Goal: Task Accomplishment & Management: Use online tool/utility

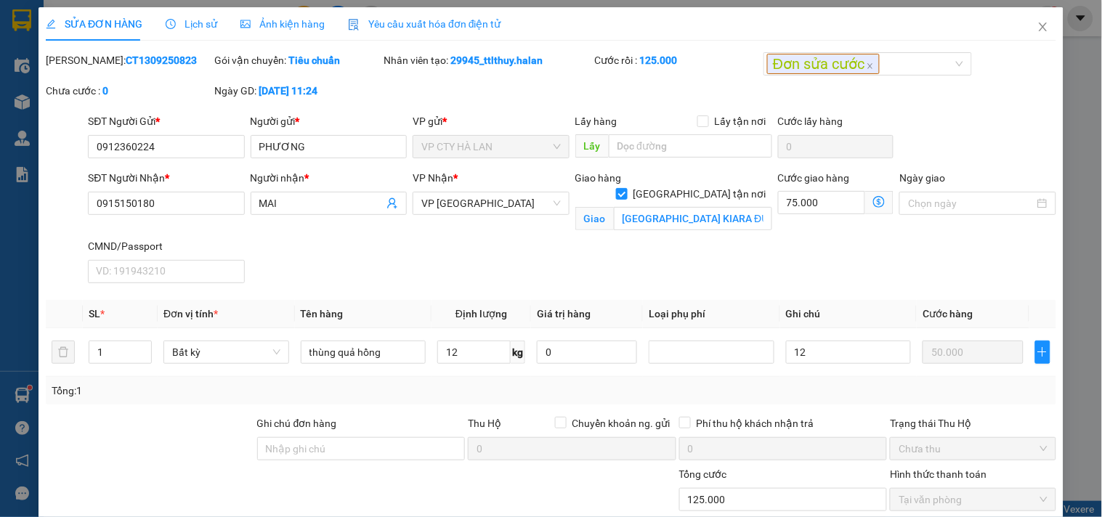
click at [143, 469] on div at bounding box center [192, 491] width 296 height 51
click at [1037, 25] on icon "close" at bounding box center [1043, 27] width 12 height 12
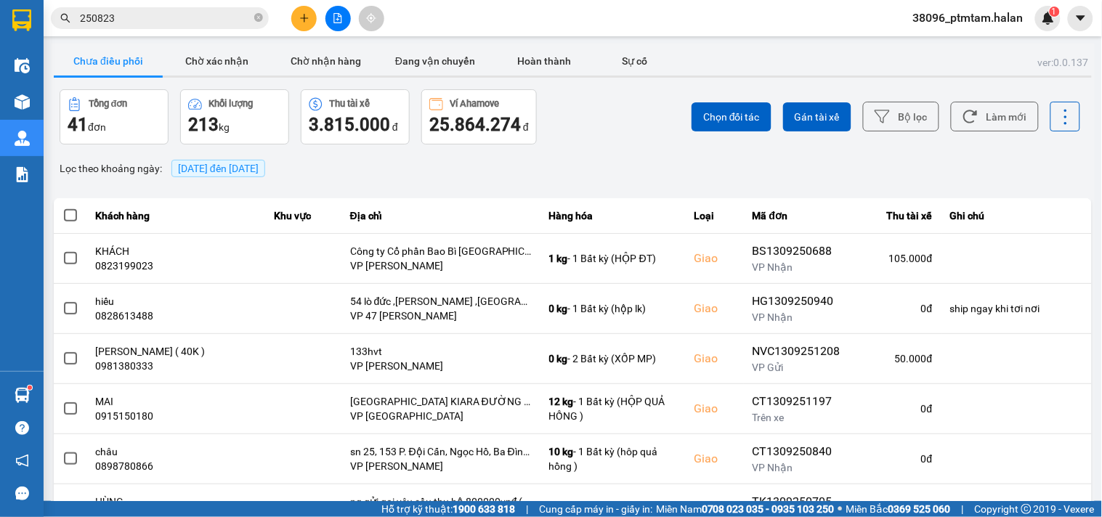
drag, startPoint x: 625, startPoint y: 160, endPoint x: 821, endPoint y: 135, distance: 197.7
click at [625, 160] on div "Lọc theo khoảng ngày : [DATE] đến [DATE]" at bounding box center [573, 168] width 1038 height 25
click at [951, 117] on button "Làm mới" at bounding box center [995, 117] width 88 height 30
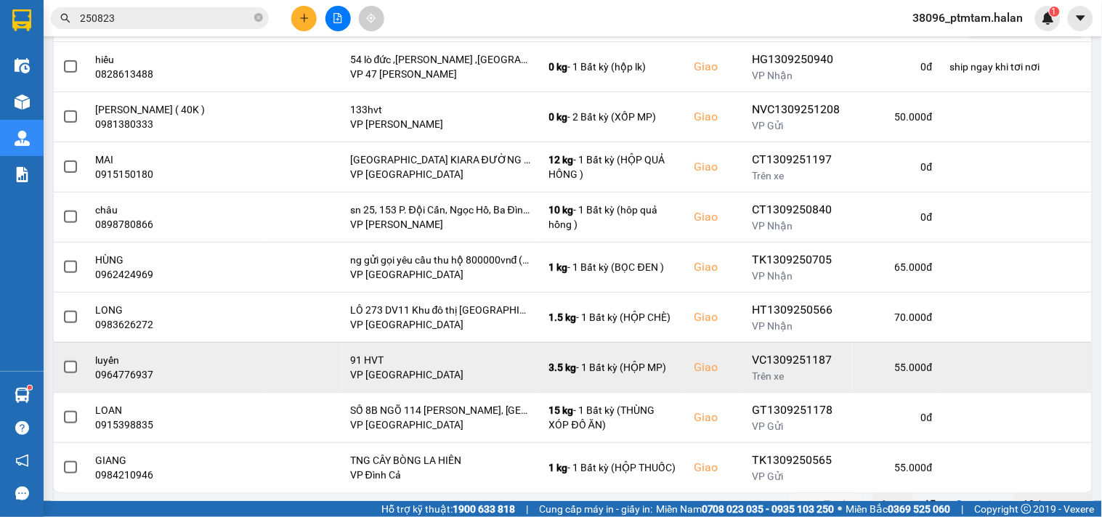
scroll to position [267, 0]
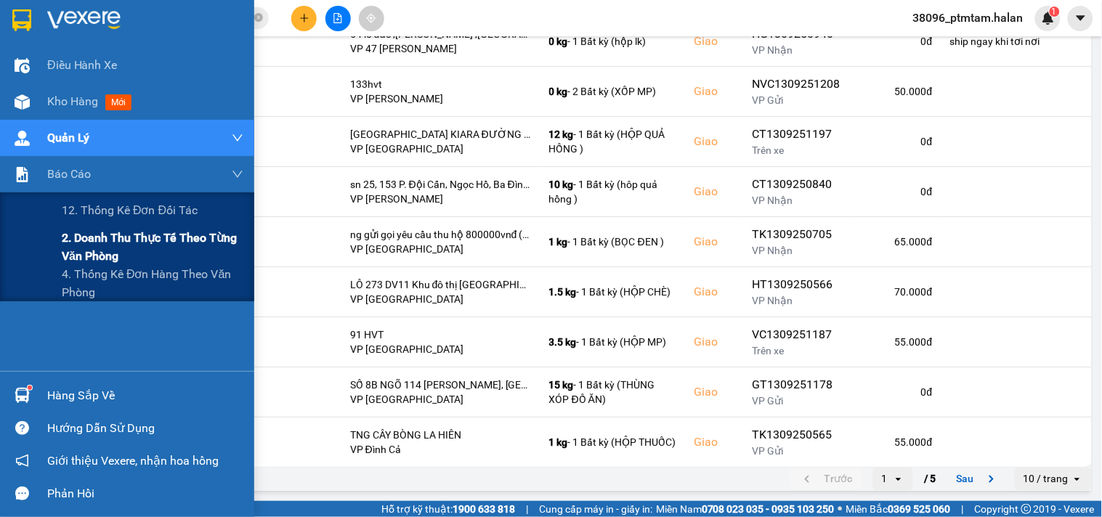
click at [148, 241] on span "2. Doanh thu thực tế theo từng văn phòng" at bounding box center [153, 247] width 182 height 36
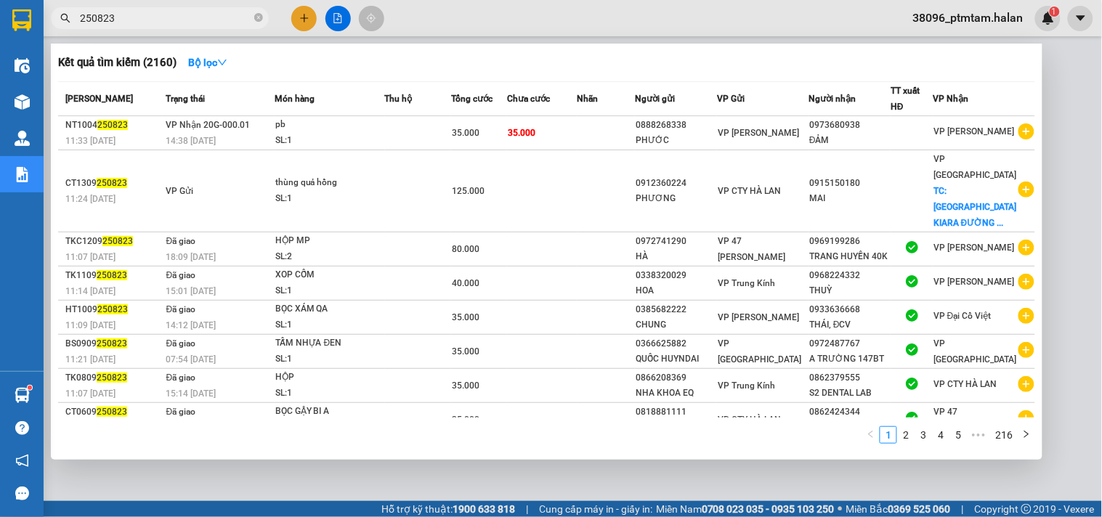
click at [126, 20] on input "250823" at bounding box center [165, 18] width 171 height 16
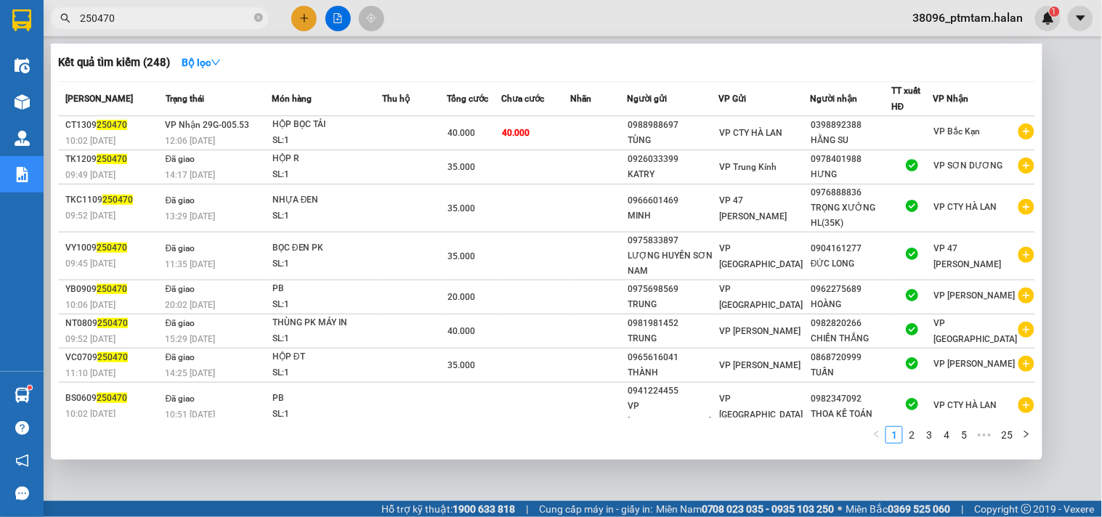
click at [81, 19] on input "250470" at bounding box center [165, 18] width 171 height 16
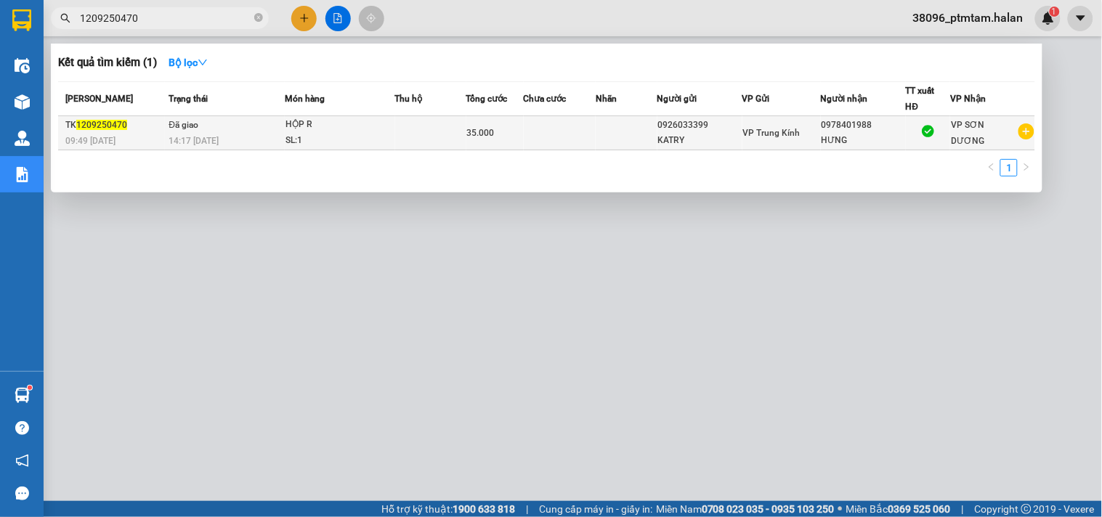
type input "1209250470"
click at [320, 138] on div "SL: 1" at bounding box center [339, 141] width 109 height 16
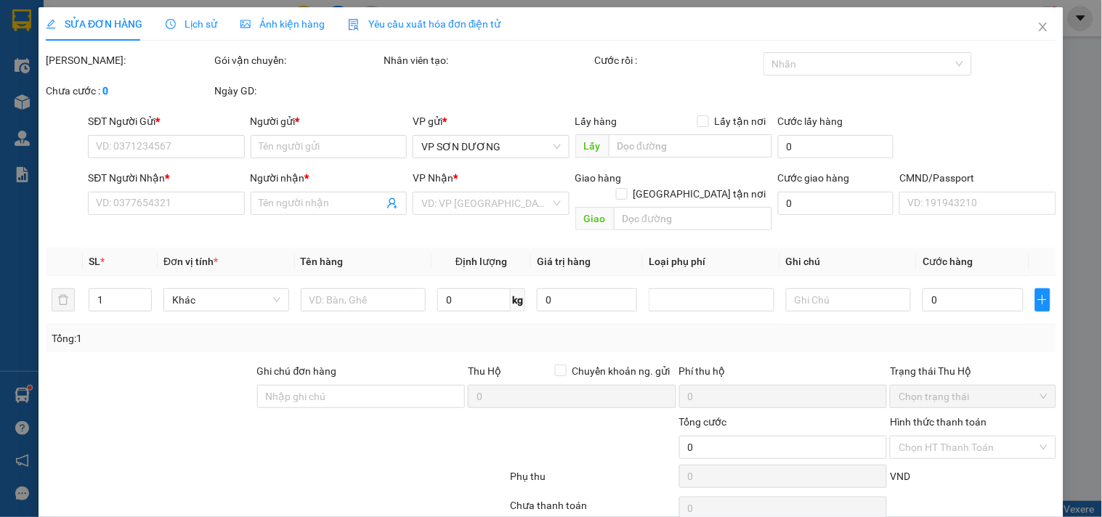
click at [189, 26] on span "Lịch sử" at bounding box center [192, 24] width 52 height 12
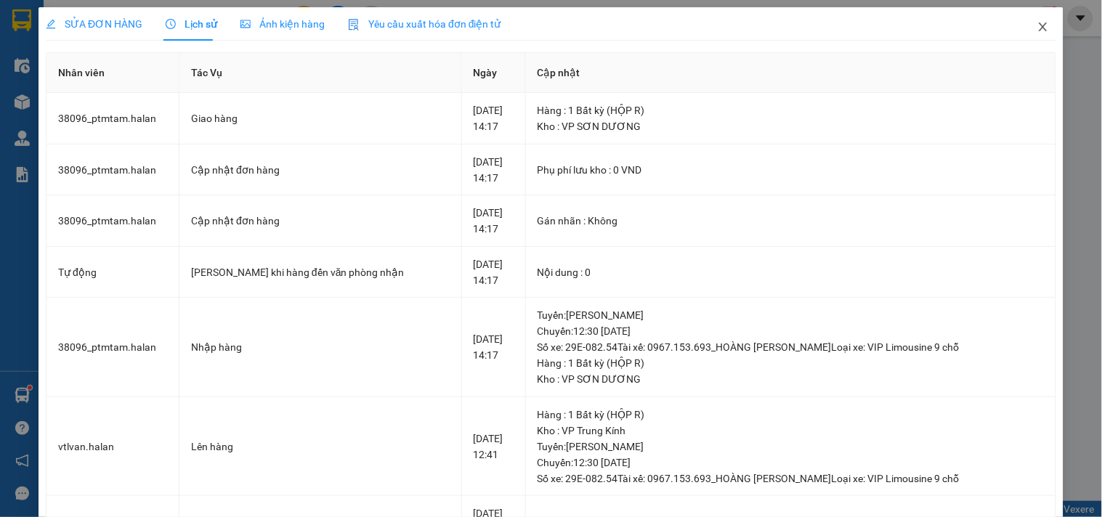
click at [1037, 25] on icon "close" at bounding box center [1043, 27] width 12 height 12
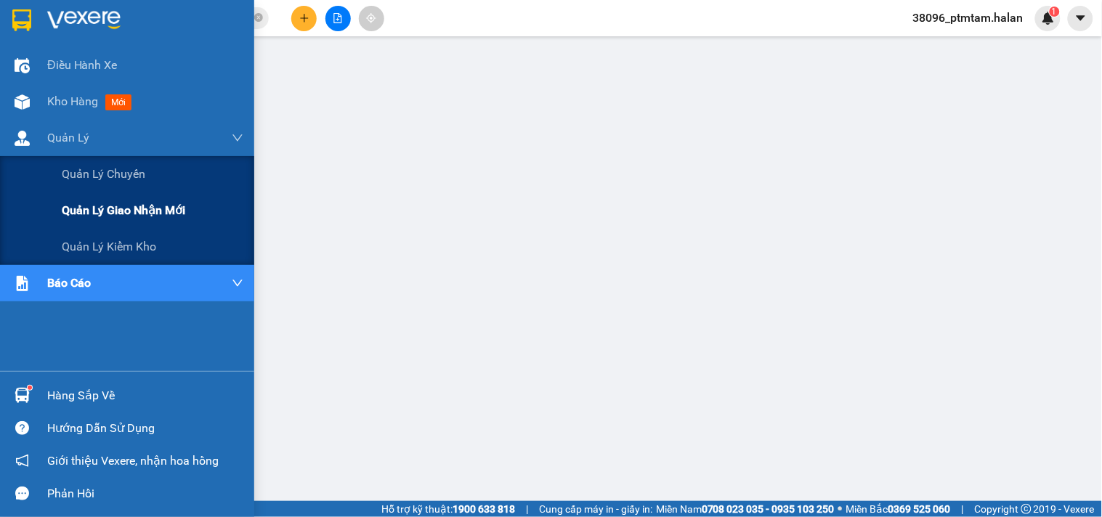
click at [119, 216] on span "Quản lý giao nhận mới" at bounding box center [123, 210] width 123 height 18
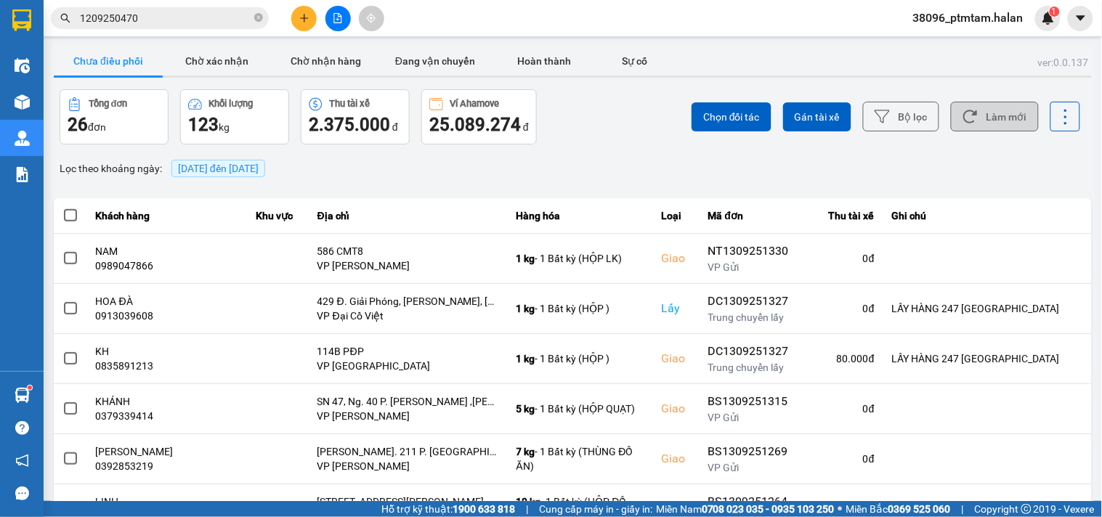
click at [975, 121] on button "Làm mới" at bounding box center [995, 117] width 88 height 30
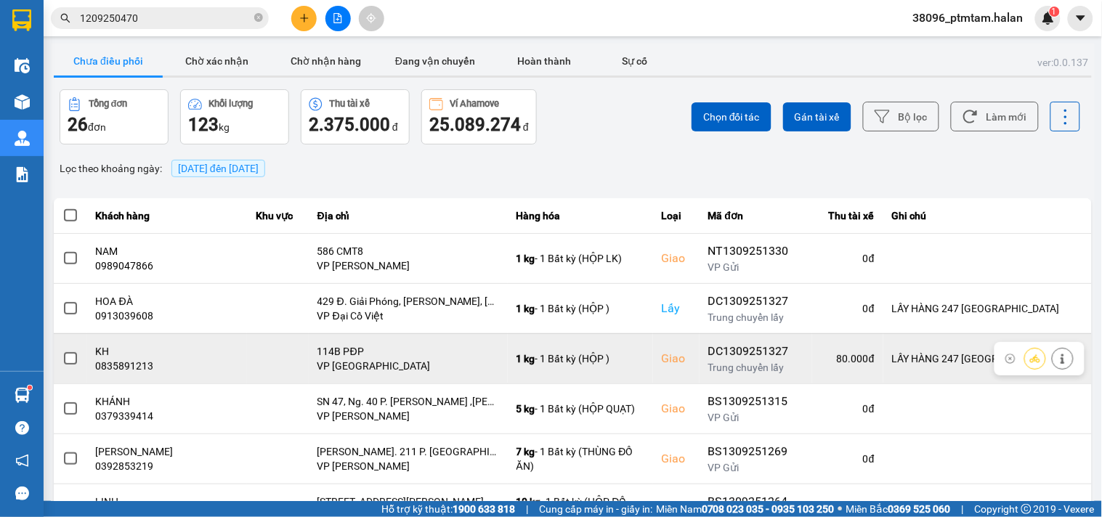
scroll to position [267, 0]
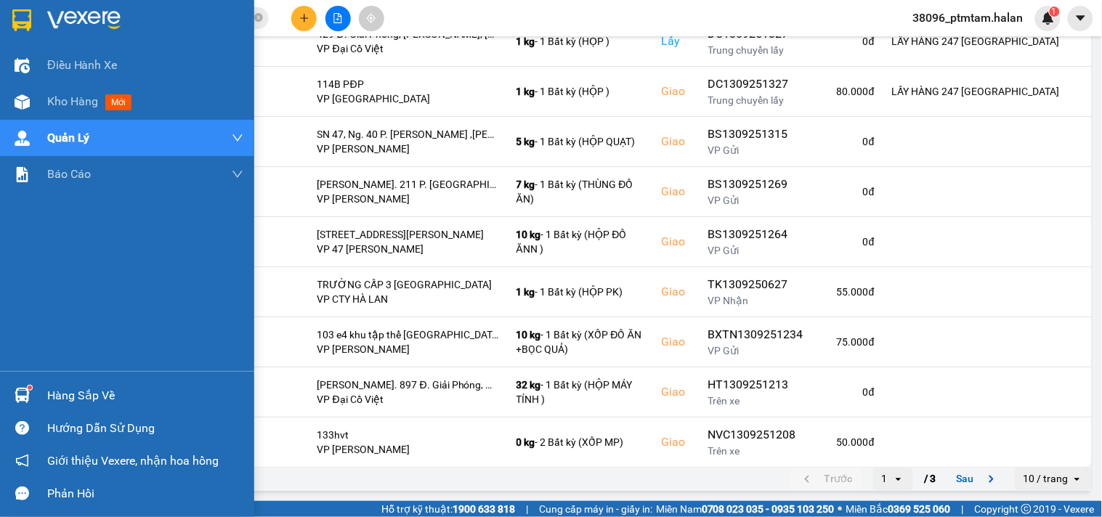
click at [103, 392] on div "Hàng sắp về" at bounding box center [145, 396] width 196 height 22
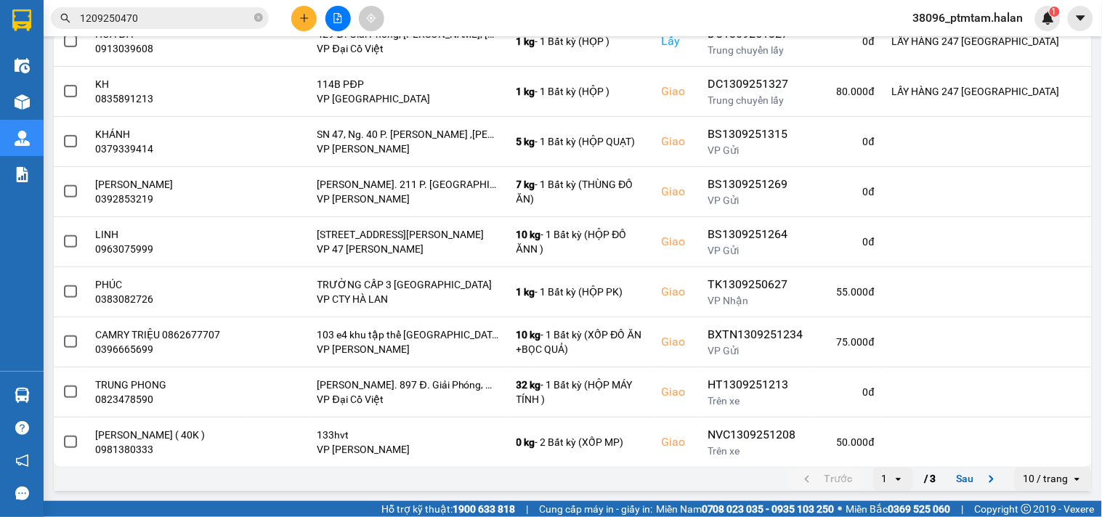
click at [549, 17] on section "Kết quả tìm kiếm ( 1 ) Bộ lọc Mã ĐH Trạng thái Món hàng Thu hộ Tổng cước Chưa c…" at bounding box center [551, 258] width 1102 height 517
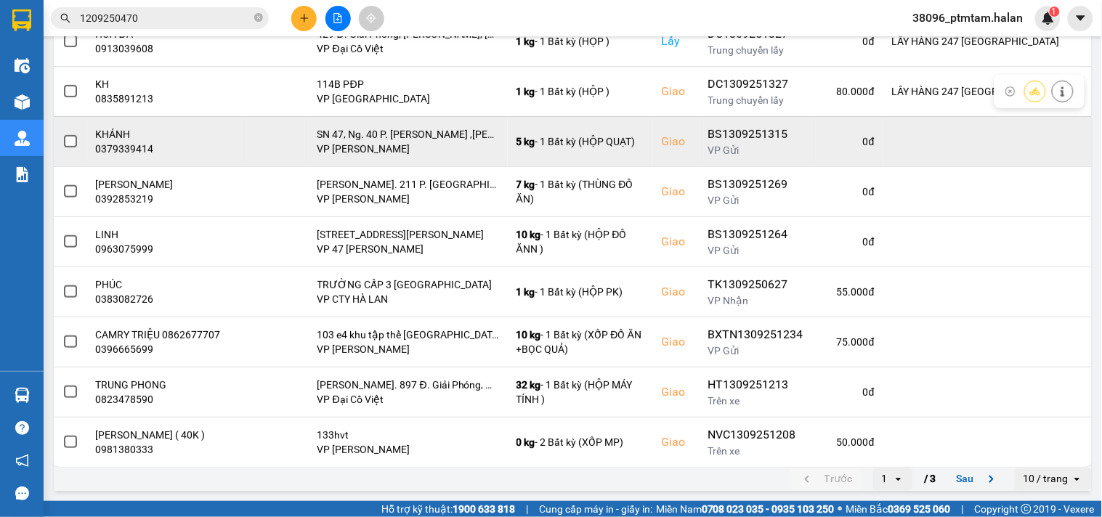
scroll to position [0, 0]
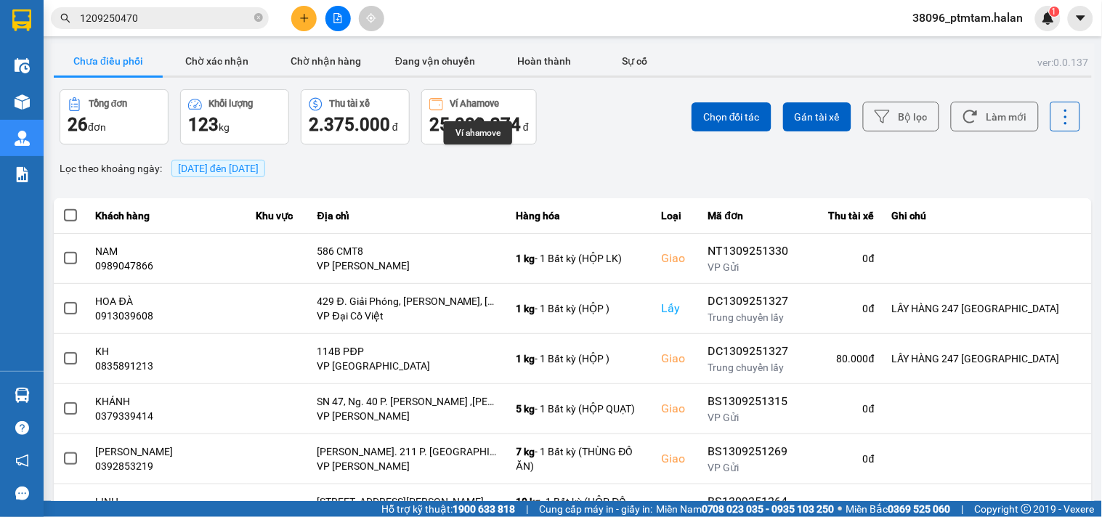
click at [613, 135] on div "Chọn đối tác Gán tài xế Bộ lọc Làm mới" at bounding box center [825, 116] width 511 height 55
click at [1015, 113] on button "Làm mới" at bounding box center [995, 117] width 88 height 30
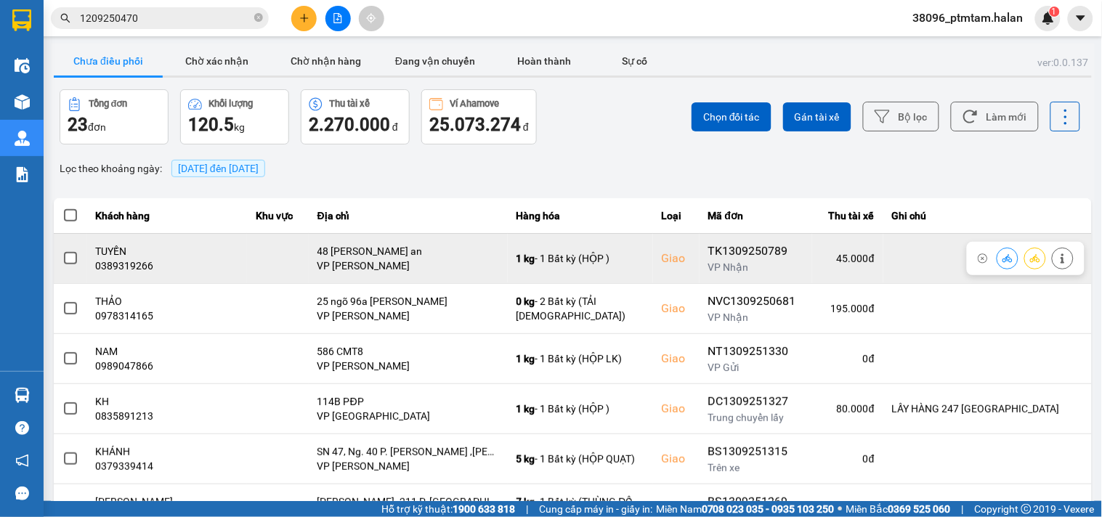
click at [66, 255] on span at bounding box center [70, 258] width 13 height 13
click at [62, 251] on input "checkbox" at bounding box center [62, 251] width 0 height 0
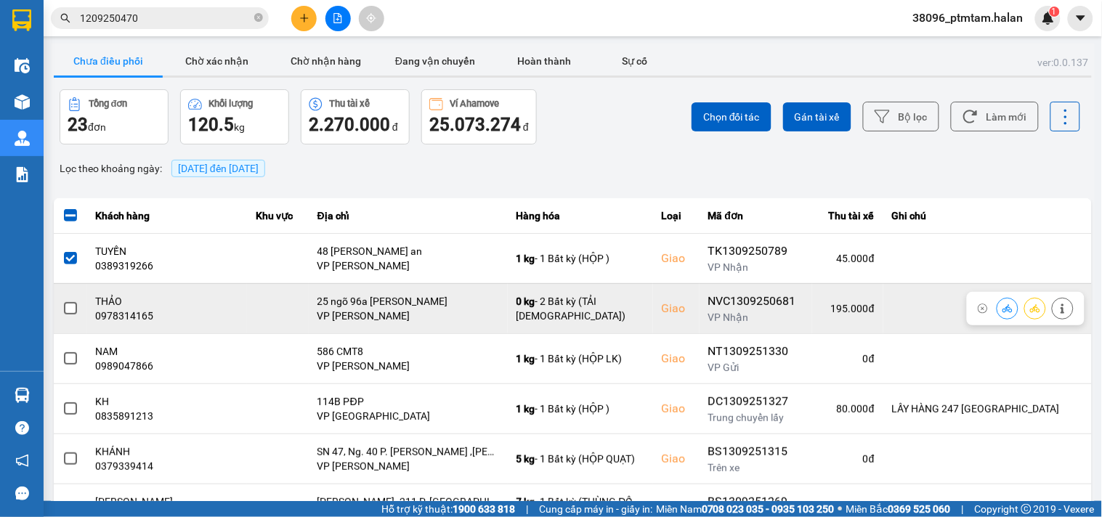
click at [71, 306] on span at bounding box center [70, 308] width 13 height 13
click at [62, 301] on input "checkbox" at bounding box center [62, 301] width 0 height 0
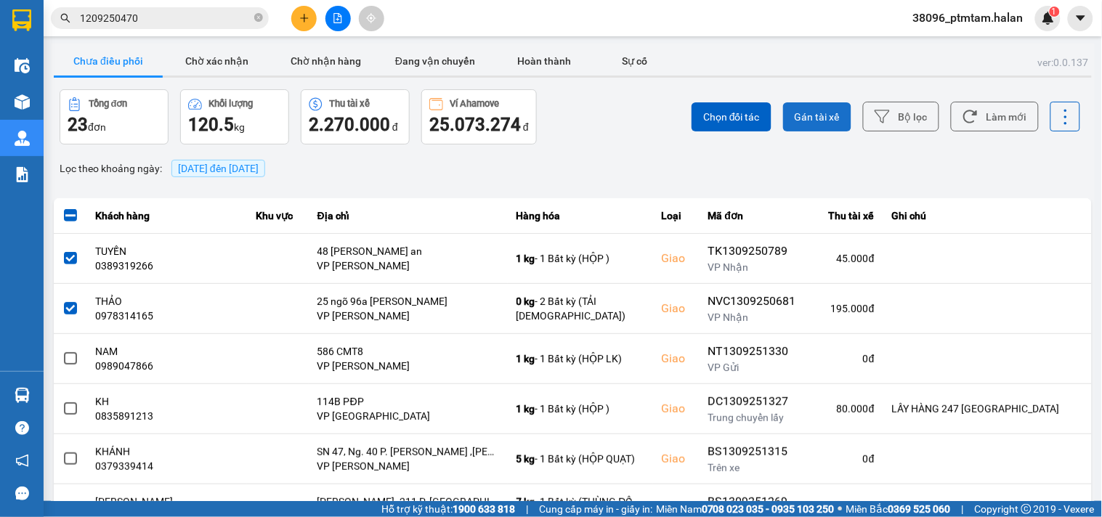
click at [813, 118] on span "Gán tài xế" at bounding box center [817, 117] width 45 height 15
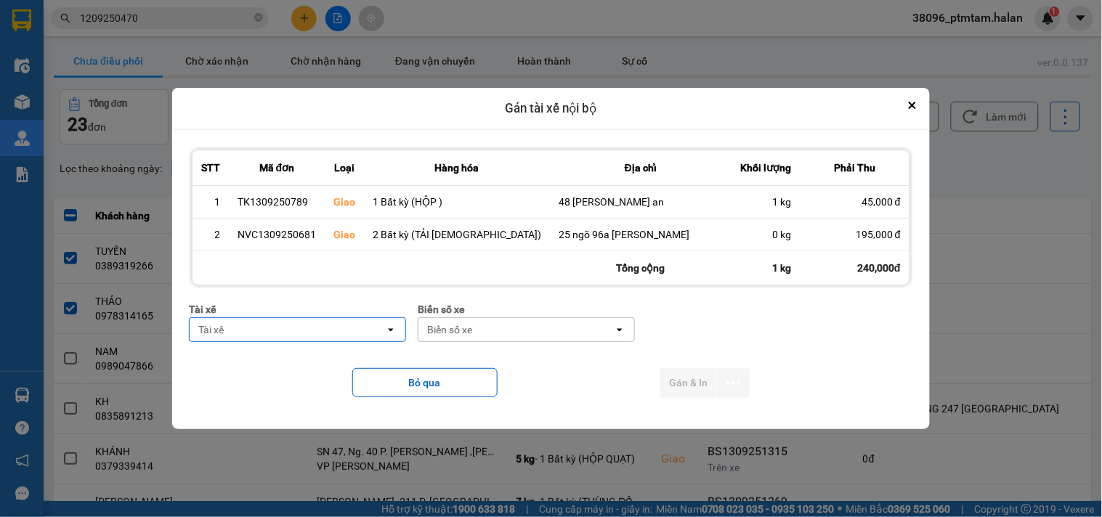
click at [369, 330] on div "Tài xế" at bounding box center [287, 329] width 195 height 23
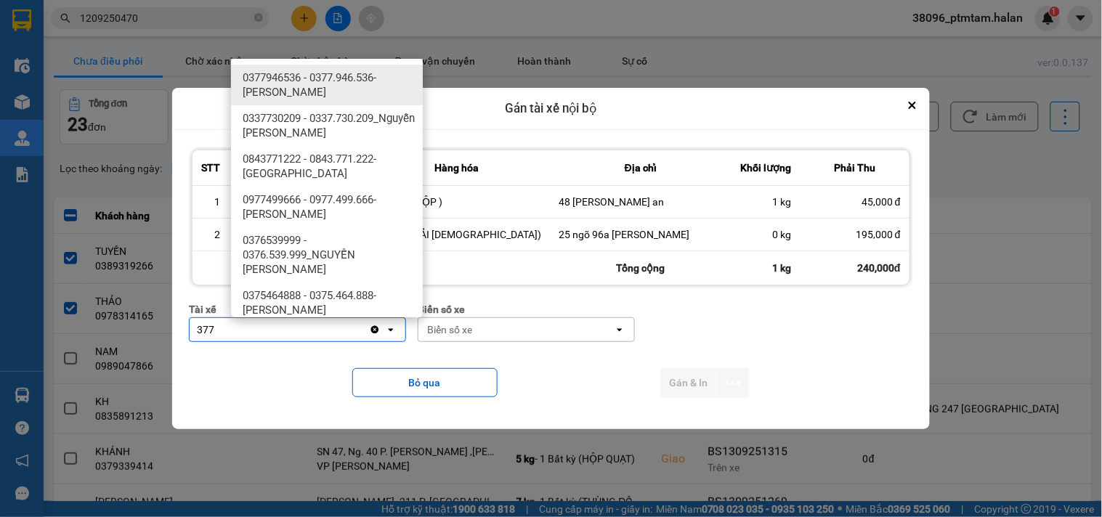
type input "377"
click at [349, 89] on span "0377946536 - 0377.946.536- [PERSON_NAME]" at bounding box center [330, 84] width 174 height 29
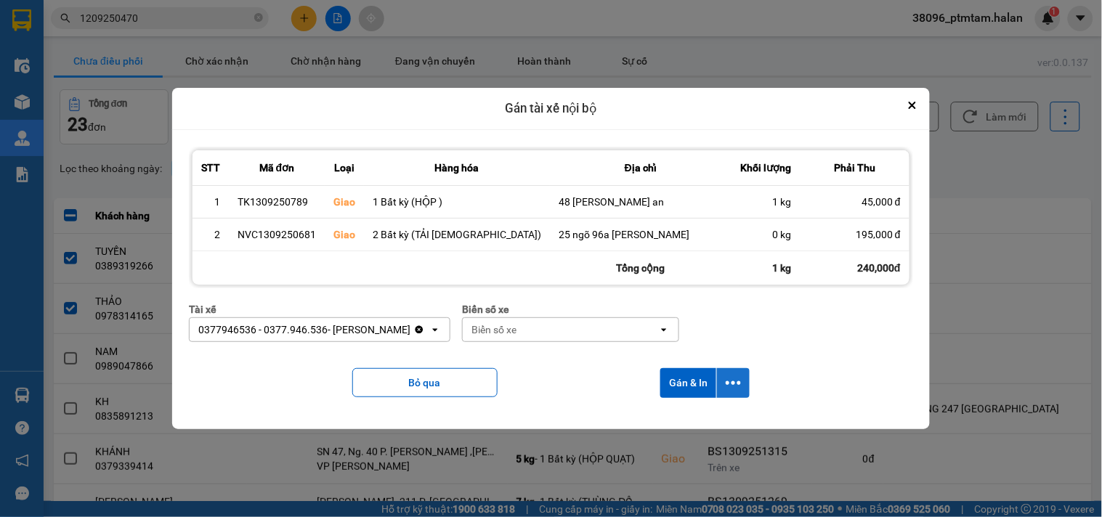
click at [726, 389] on icon "dialog" at bounding box center [733, 383] width 15 height 15
click at [674, 424] on span "Chỉ gán tài" at bounding box center [662, 422] width 48 height 15
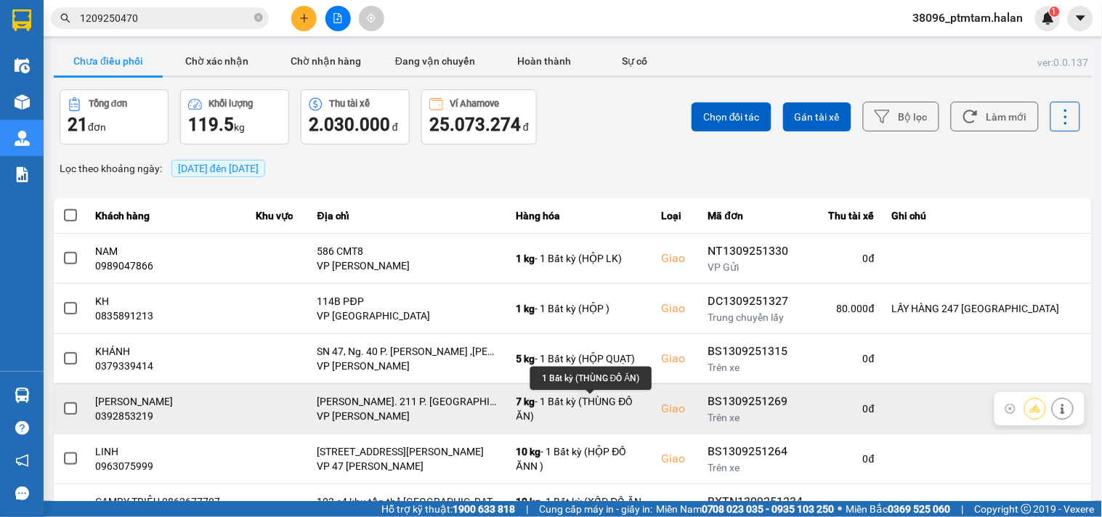
scroll to position [267, 0]
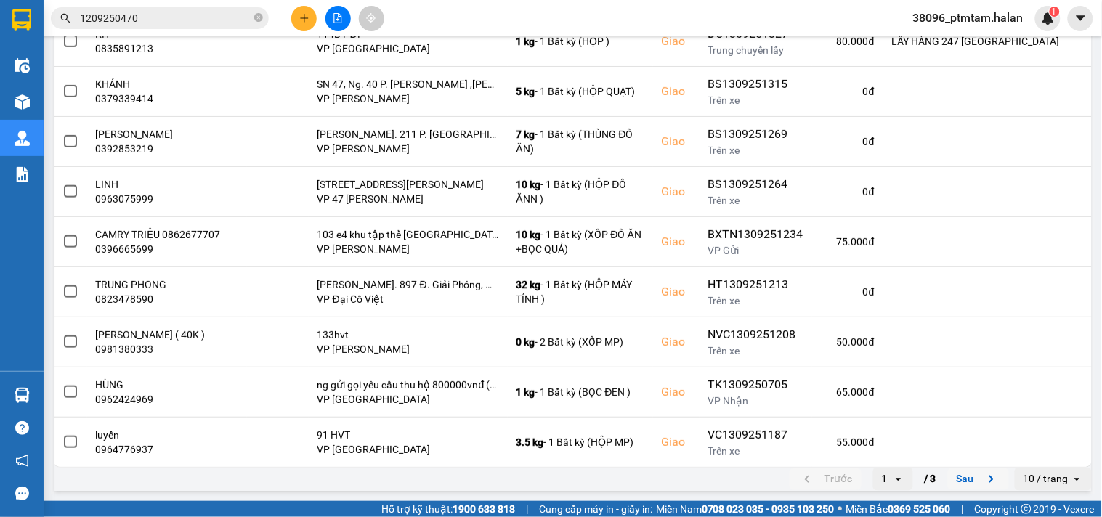
click at [961, 484] on button "Sau" at bounding box center [978, 479] width 61 height 22
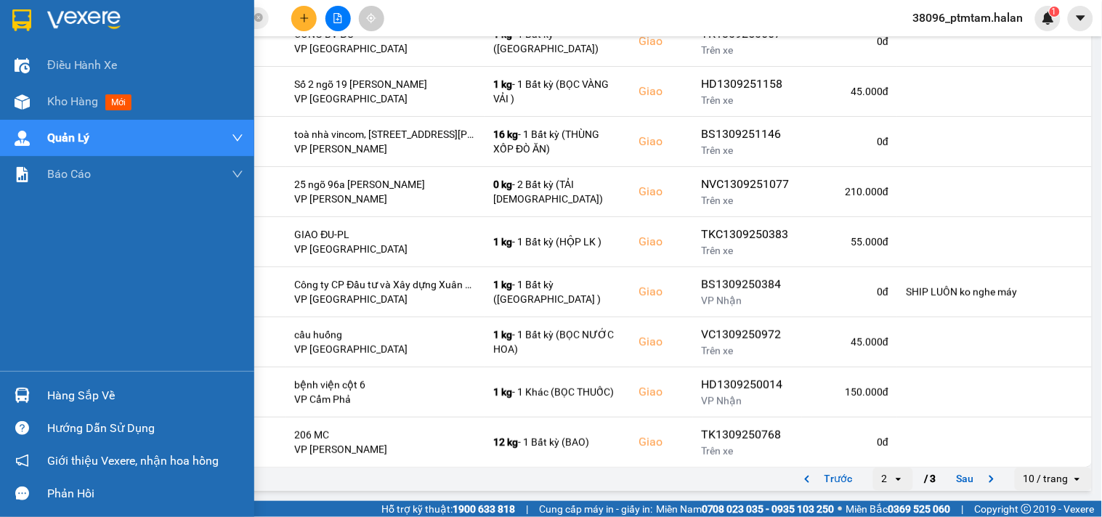
click at [0, 270] on div "Điều hành xe Kho hàng mới Quản [PERSON_NAME] lý chuyến Quản lý giao nhận mới Qu…" at bounding box center [127, 209] width 254 height 324
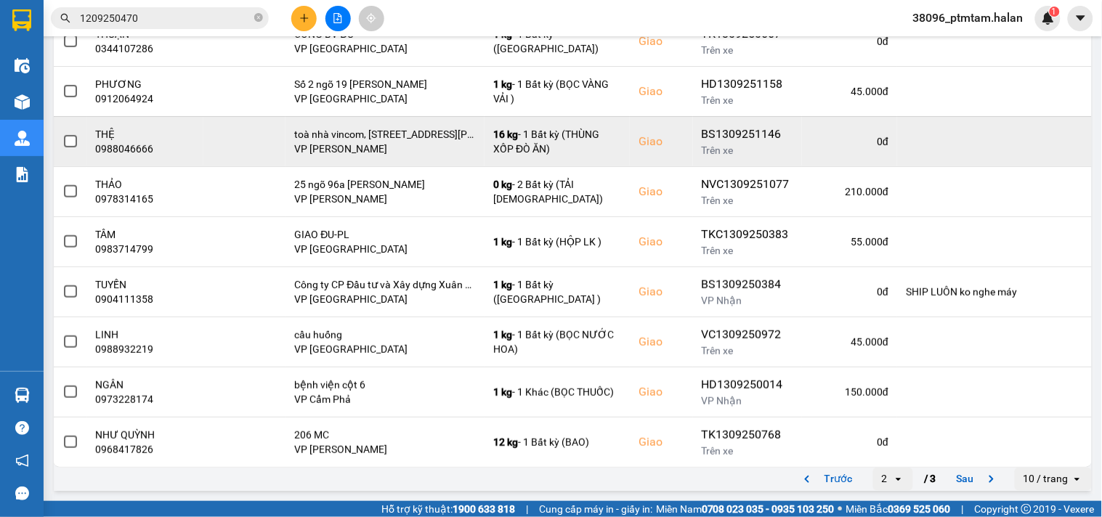
scroll to position [0, 0]
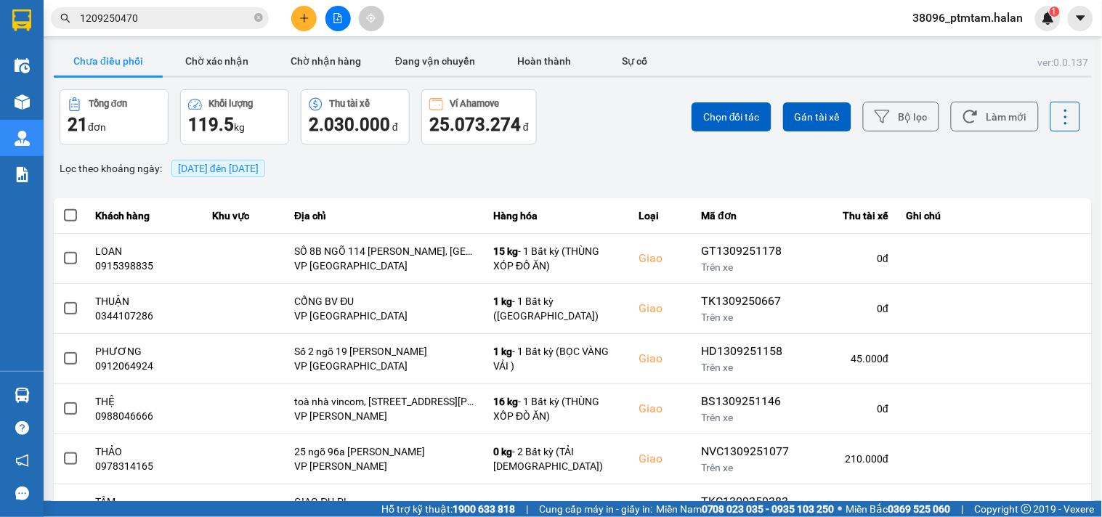
drag, startPoint x: 591, startPoint y: 155, endPoint x: 616, endPoint y: 182, distance: 37.5
click at [591, 154] on div "ver: 0.0.137 Chưa điều phối Chờ xác nhận Chờ nhận hàng Đang vận chuyển Hoàn thà…" at bounding box center [573, 403] width 1044 height 718
click at [965, 117] on icon at bounding box center [969, 116] width 15 height 15
click at [585, 129] on div "Chọn đối tác Gán tài xế Bộ lọc Làm mới" at bounding box center [825, 116] width 511 height 55
click at [971, 121] on button "Làm mới" at bounding box center [995, 117] width 88 height 30
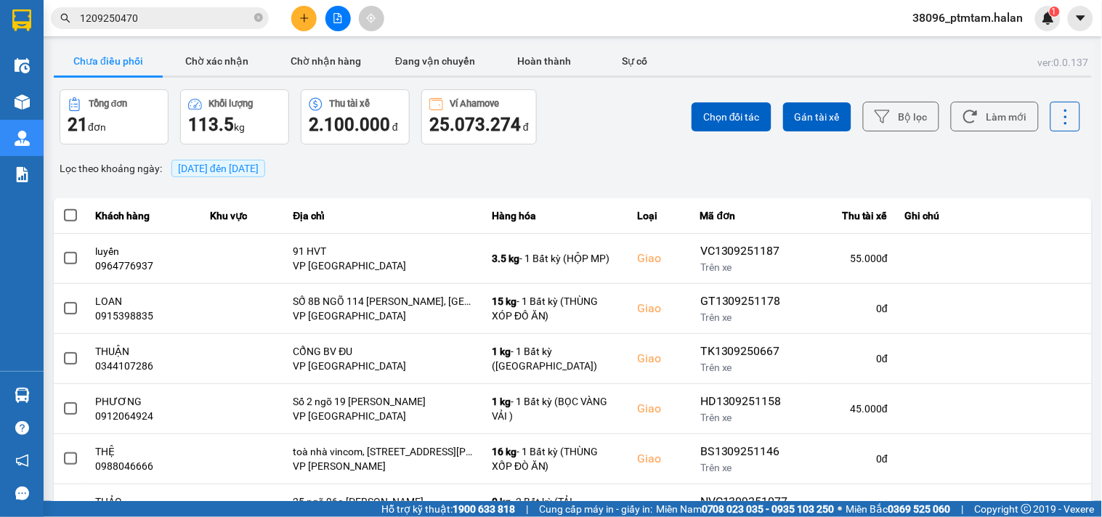
click at [606, 149] on div "ver: 0.0.137 Chưa điều phối Chờ xác nhận Chờ nhận hàng Đang vận chuyển Hoàn thà…" at bounding box center [573, 403] width 1044 height 718
click at [981, 120] on button "Làm mới" at bounding box center [995, 117] width 88 height 30
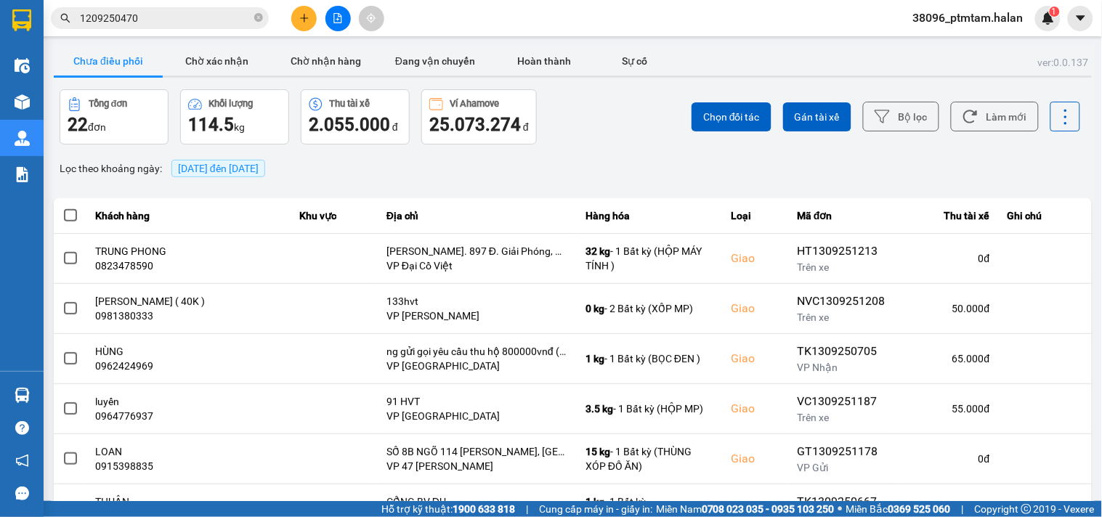
click at [751, 182] on div "ver: 0.0.137 Chưa điều phối Chờ xác nhận Chờ nhận hàng Đang vận chuyển Hoàn thà…" at bounding box center [573, 403] width 1044 height 718
click at [137, 25] on input "1209250470" at bounding box center [165, 18] width 171 height 16
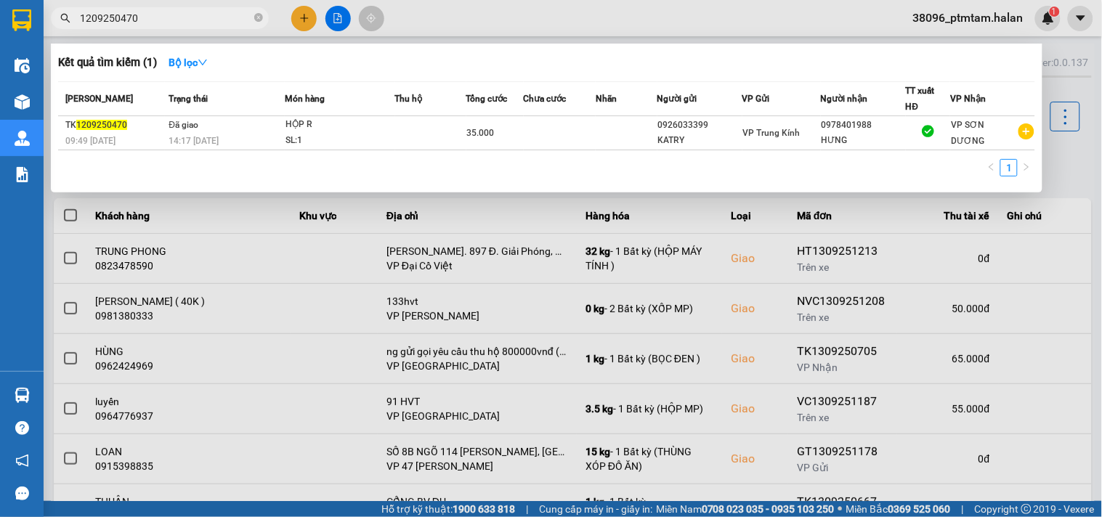
click at [137, 25] on input "1209250470" at bounding box center [165, 18] width 171 height 16
paste input "0336259229"
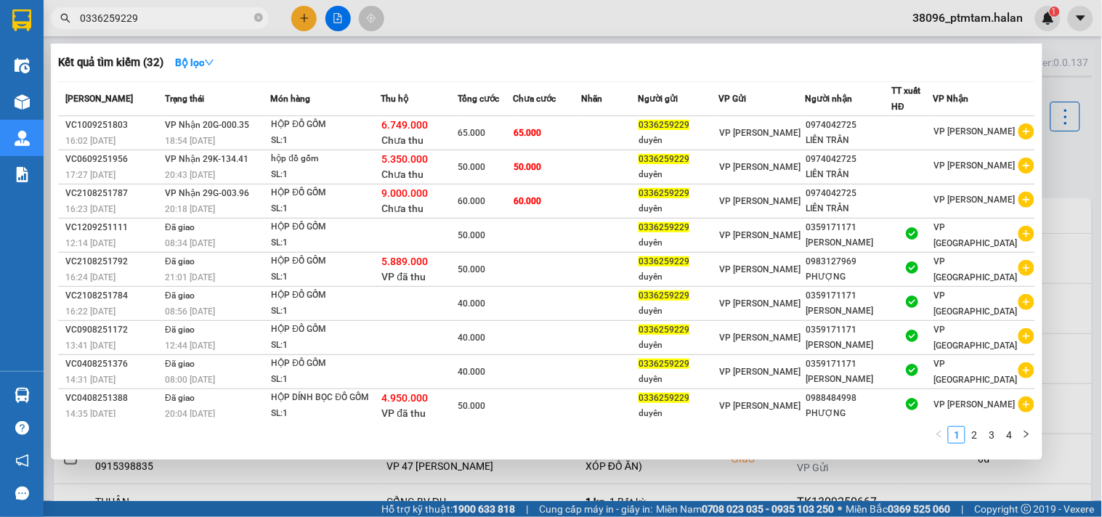
type input "0336259229"
click at [291, 449] on div "1 2 3 4" at bounding box center [546, 439] width 977 height 26
click at [499, 25] on div at bounding box center [551, 258] width 1102 height 517
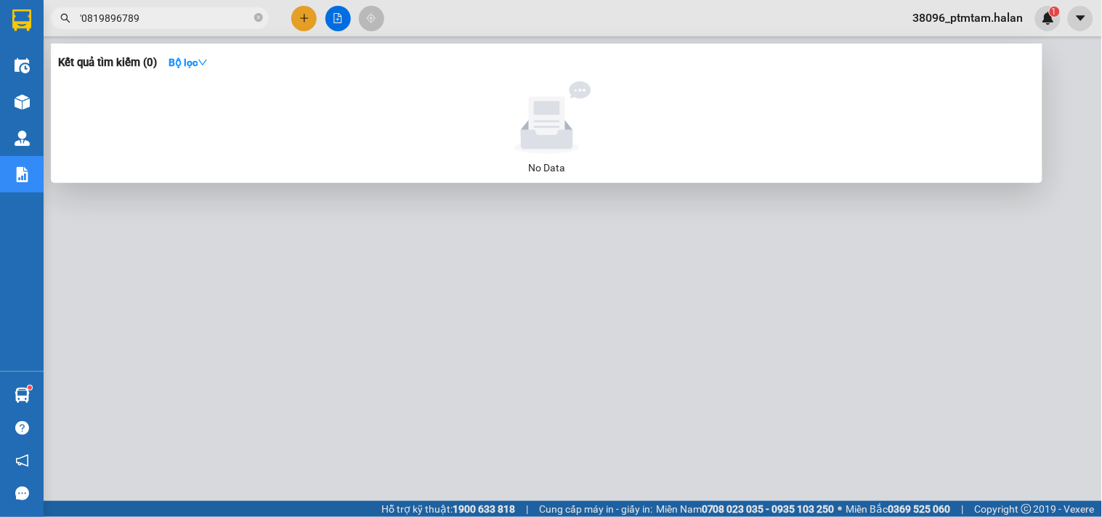
click at [83, 15] on input "'0819896789" at bounding box center [165, 18] width 171 height 16
type input "0819896789"
click at [261, 20] on icon "close-circle" at bounding box center [258, 17] width 9 height 9
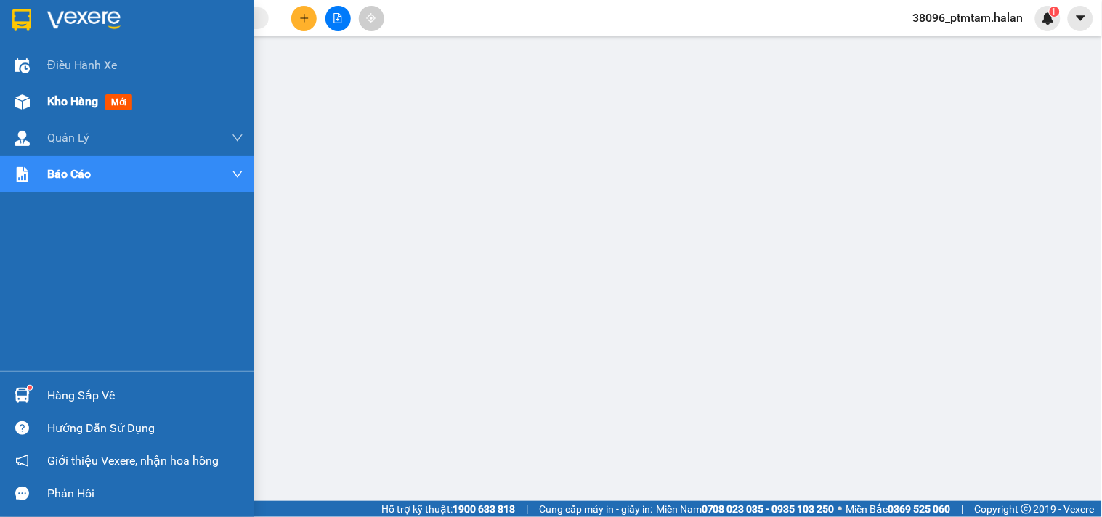
click at [80, 105] on span "Kho hàng" at bounding box center [72, 101] width 51 height 14
